Goal: Entertainment & Leisure: Consume media (video, audio)

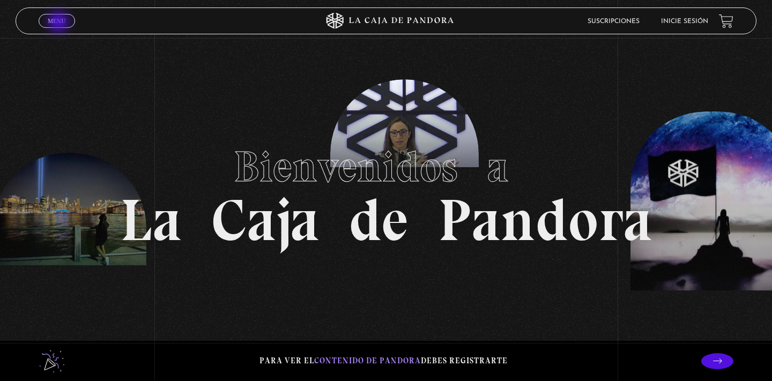
click at [59, 23] on span "Menu" at bounding box center [57, 21] width 18 height 6
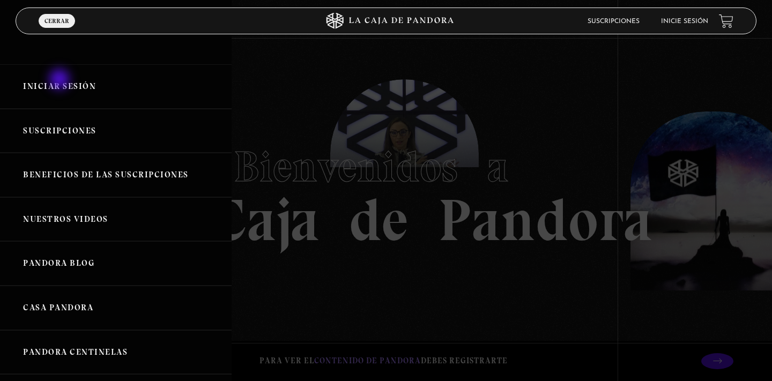
click at [61, 80] on link "Iniciar Sesión" at bounding box center [115, 86] width 231 height 44
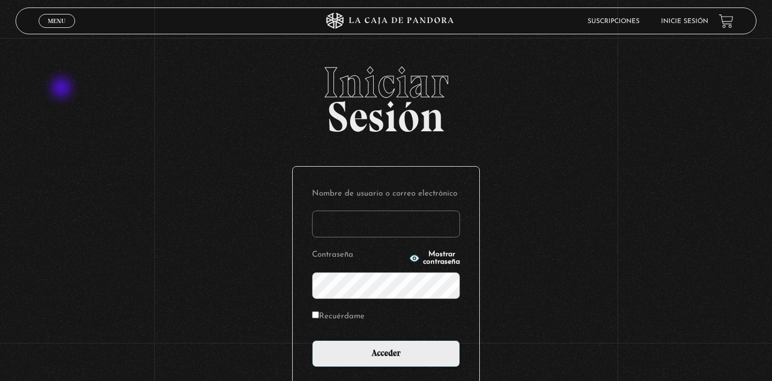
type input "Mary1fer"
click at [386, 352] on input "Acceder" at bounding box center [386, 353] width 148 height 27
click at [343, 317] on label "Recuérdame" at bounding box center [338, 317] width 53 height 17
click at [319, 317] on input "Recuérdame" at bounding box center [315, 314] width 7 height 7
checkbox input "true"
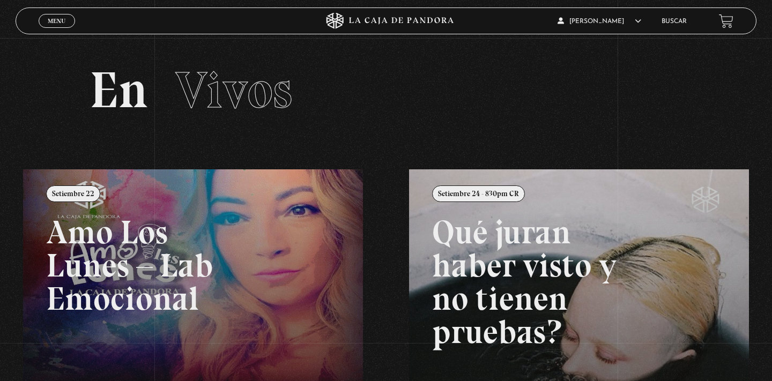
click at [50, 16] on link "Menu Cerrar" at bounding box center [57, 21] width 36 height 14
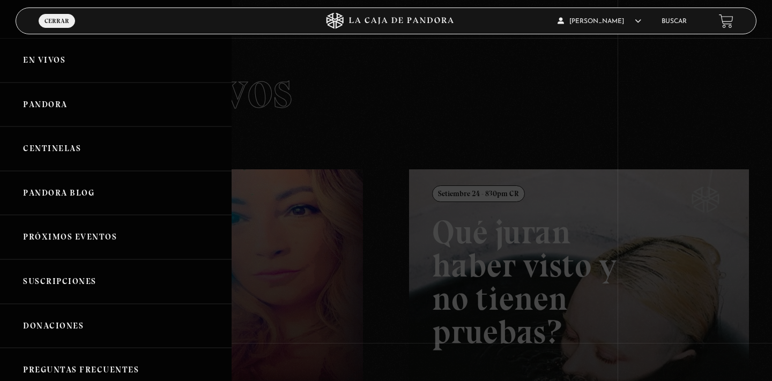
click at [67, 146] on link "Centinelas" at bounding box center [115, 148] width 231 height 44
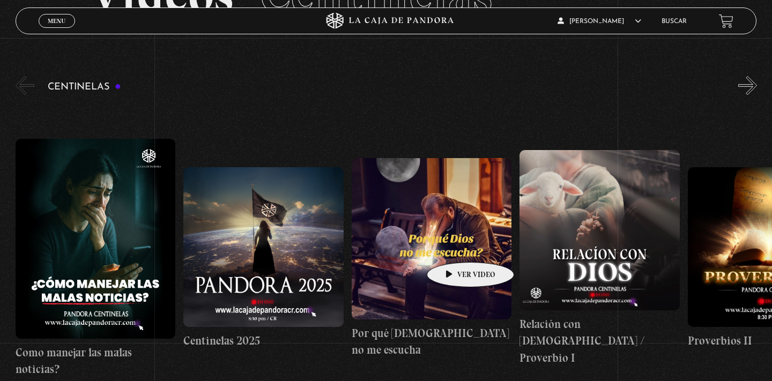
click at [285, 234] on figure at bounding box center [263, 247] width 160 height 160
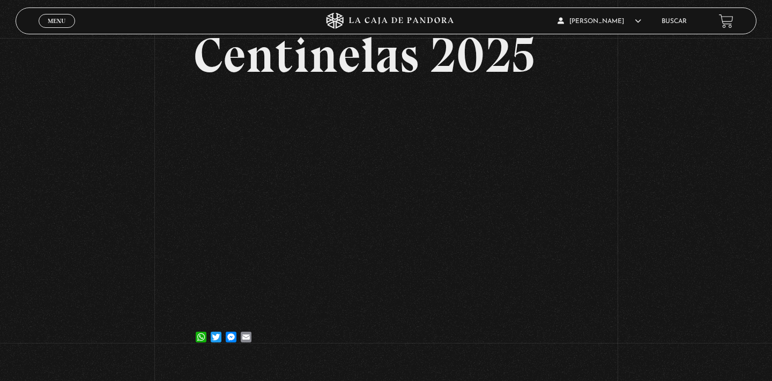
scroll to position [78, 0]
